Goal: Transaction & Acquisition: Purchase product/service

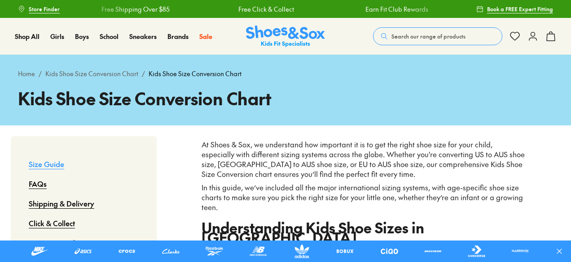
click at [397, 30] on button "Search our range of products" at bounding box center [437, 36] width 129 height 18
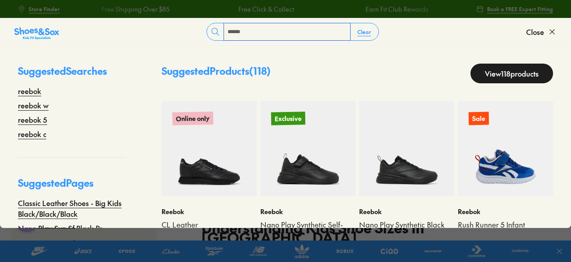
type input "******"
click at [262, 31] on input "******" at bounding box center [287, 31] width 126 height 17
click at [262, 30] on input "******" at bounding box center [287, 31] width 126 height 17
type input "******"
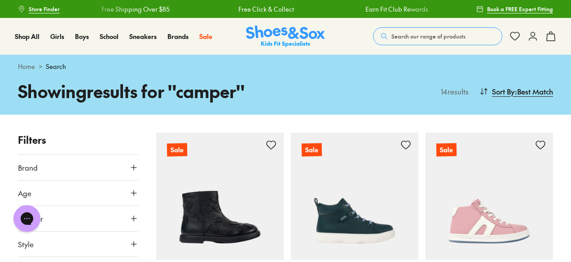
click at [415, 31] on button "Search our range of products" at bounding box center [437, 36] width 129 height 18
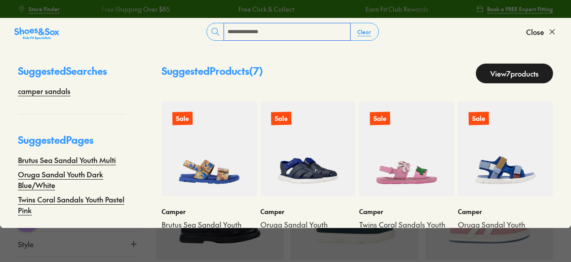
type input "**********"
click at [317, 167] on img at bounding box center [307, 148] width 95 height 95
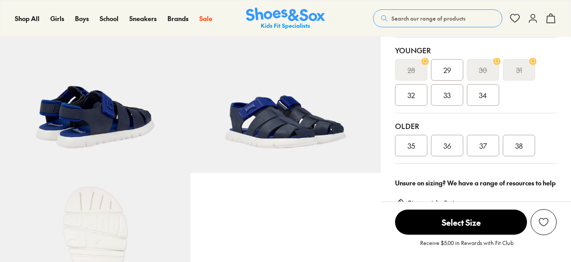
scroll to position [359, 0]
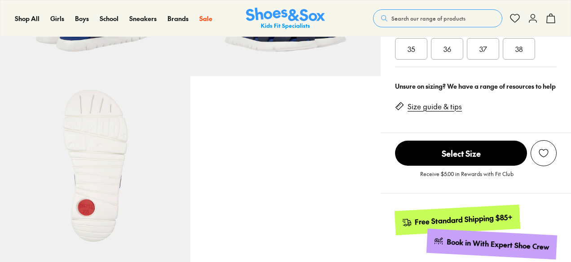
select select "*"
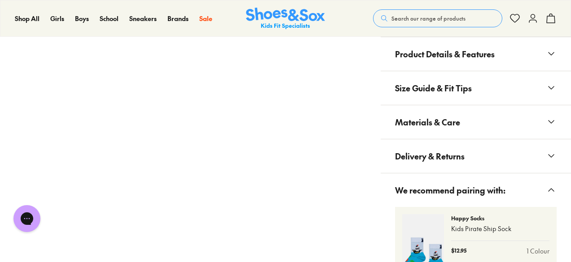
scroll to position [0, 0]
click at [460, 118] on button "Materials & Care" at bounding box center [476, 122] width 190 height 34
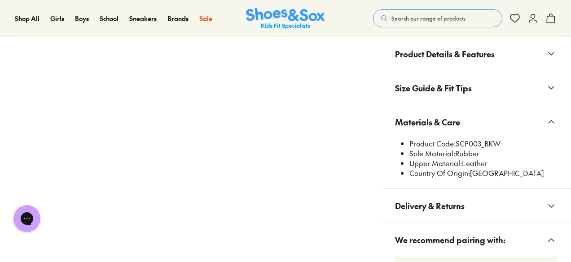
drag, startPoint x: 458, startPoint y: 142, endPoint x: 501, endPoint y: 140, distance: 43.2
click at [501, 140] on li "Product Code: SCP003_BKW" at bounding box center [482, 144] width 147 height 10
copy li "SCP003_BKW"
click at [462, 153] on li "Sole Material: Rubber" at bounding box center [482, 154] width 147 height 10
drag, startPoint x: 479, startPoint y: 142, endPoint x: 457, endPoint y: 138, distance: 22.8
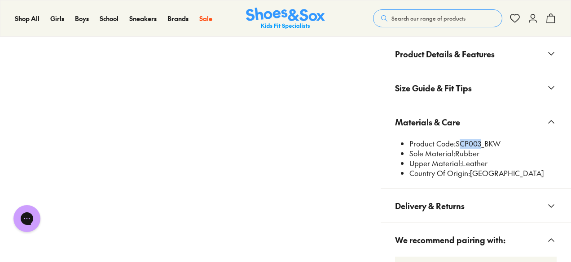
click at [457, 139] on li "Product Code: SCP003_BKW" at bounding box center [482, 144] width 147 height 10
click at [483, 139] on li "Product Code: SCP003_BKW" at bounding box center [482, 144] width 147 height 10
drag, startPoint x: 498, startPoint y: 139, endPoint x: 456, endPoint y: 140, distance: 42.2
click at [456, 140] on li "Product Code: SCP003_BKW" at bounding box center [482, 144] width 147 height 10
copy li "SCP003_BKW"
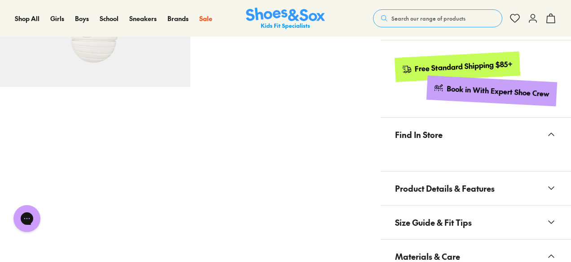
click at [436, 16] on span "Search our range of products" at bounding box center [428, 18] width 74 height 8
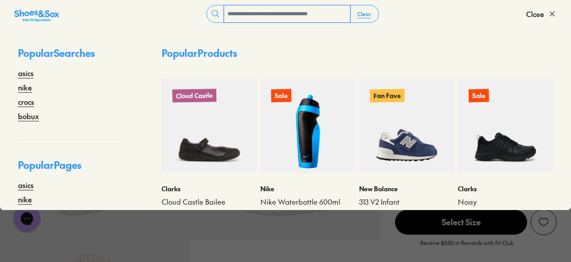
scroll to position [179, 0]
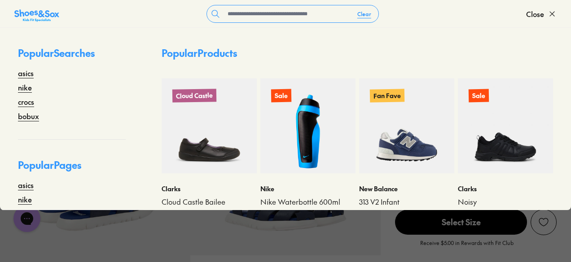
click at [34, 14] on img at bounding box center [36, 16] width 45 height 14
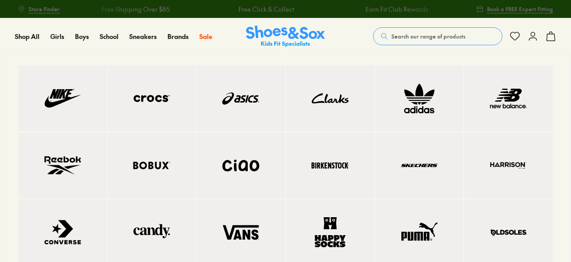
click at [140, 155] on img at bounding box center [152, 166] width 52 height 31
click at [340, 166] on img at bounding box center [330, 166] width 52 height 30
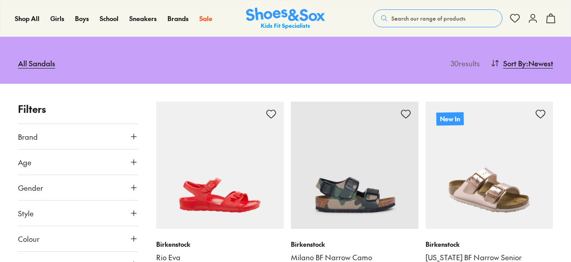
type input "***"
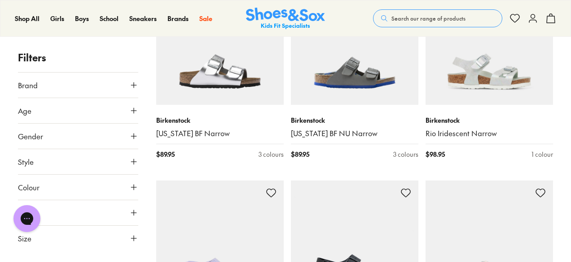
scroll to position [538, 0]
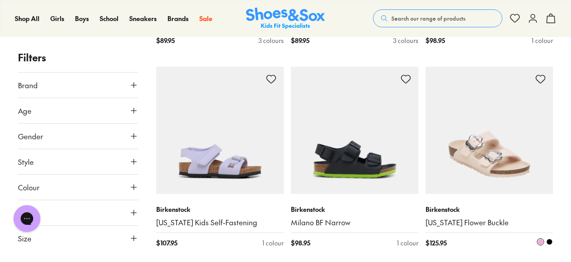
click at [480, 168] on img at bounding box center [488, 130] width 127 height 127
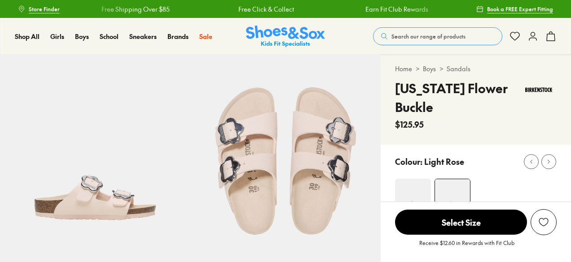
scroll to position [45, 0]
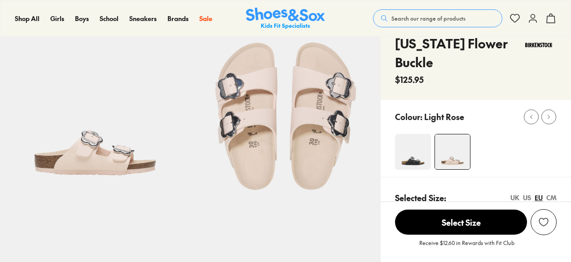
click at [413, 151] on img at bounding box center [413, 152] width 36 height 36
select select "*"
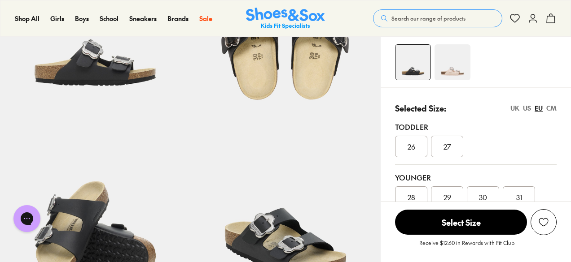
select select "*"
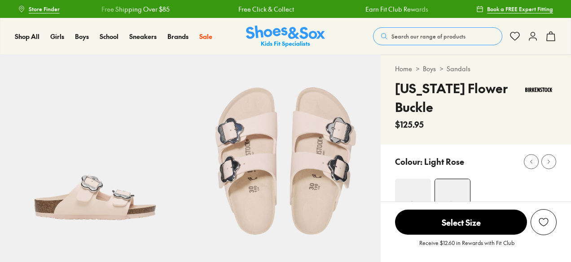
select select "*"
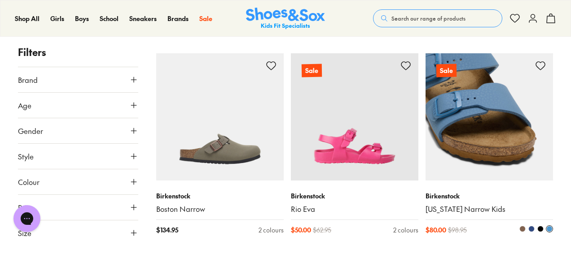
type input "***"
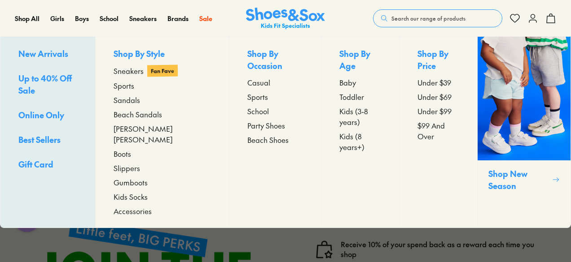
click at [37, 50] on span "New Arrivals" at bounding box center [43, 53] width 50 height 11
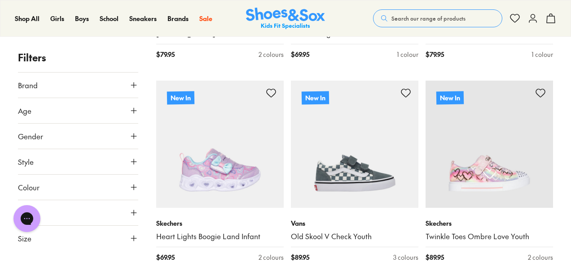
scroll to position [1974, 0]
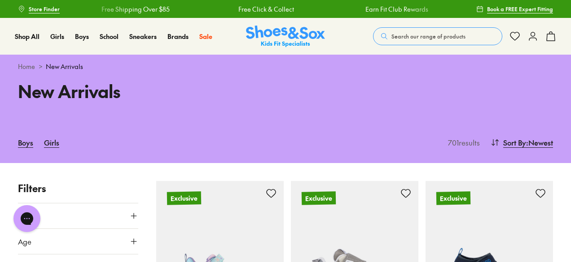
click at [421, 33] on span "Search our range of products" at bounding box center [428, 36] width 74 height 8
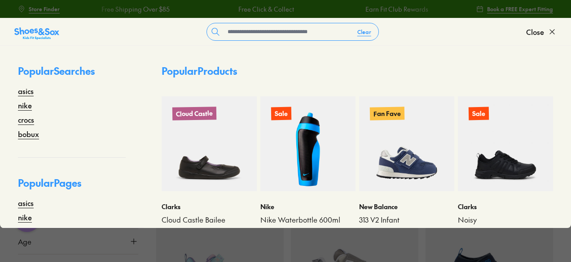
click at [436, 40] on form "Clear" at bounding box center [292, 32] width 467 height 18
